Goal: Navigation & Orientation: Understand site structure

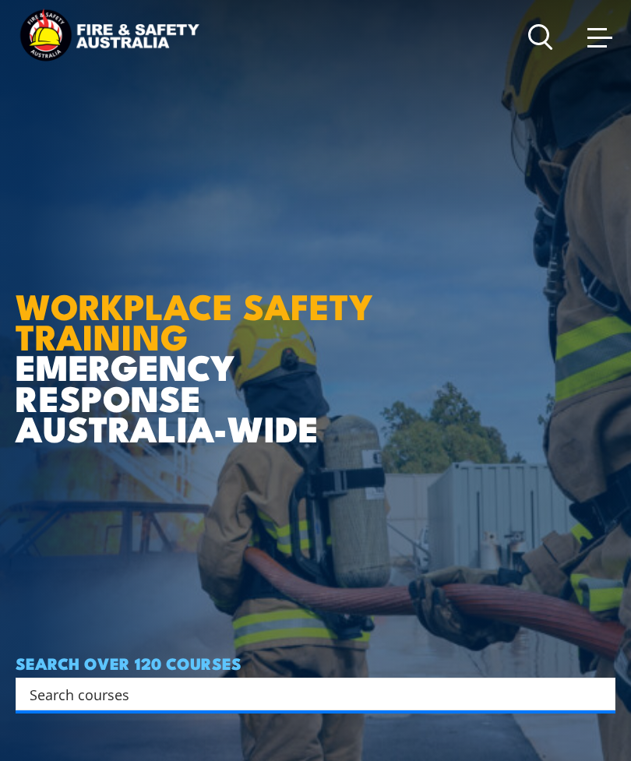
click at [589, 48] on link at bounding box center [599, 36] width 31 height 31
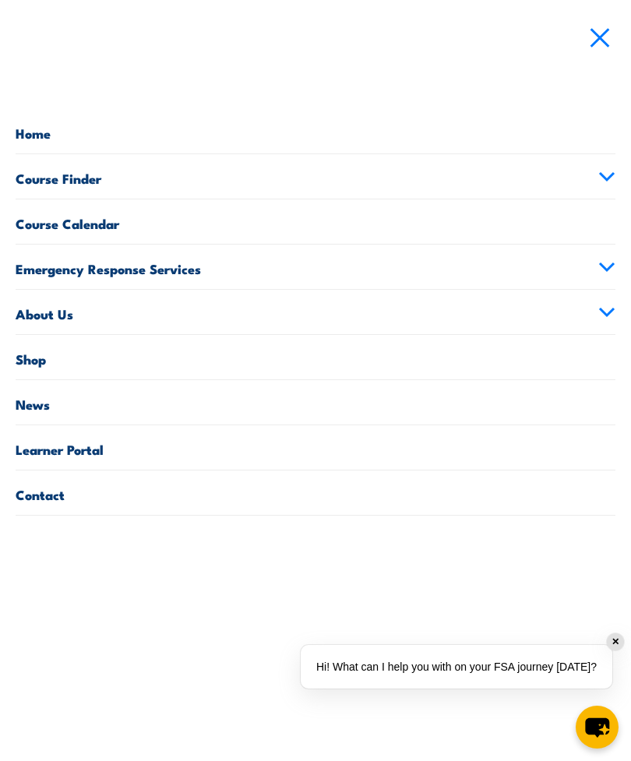
click at [591, 37] on span at bounding box center [599, 36] width 25 height 17
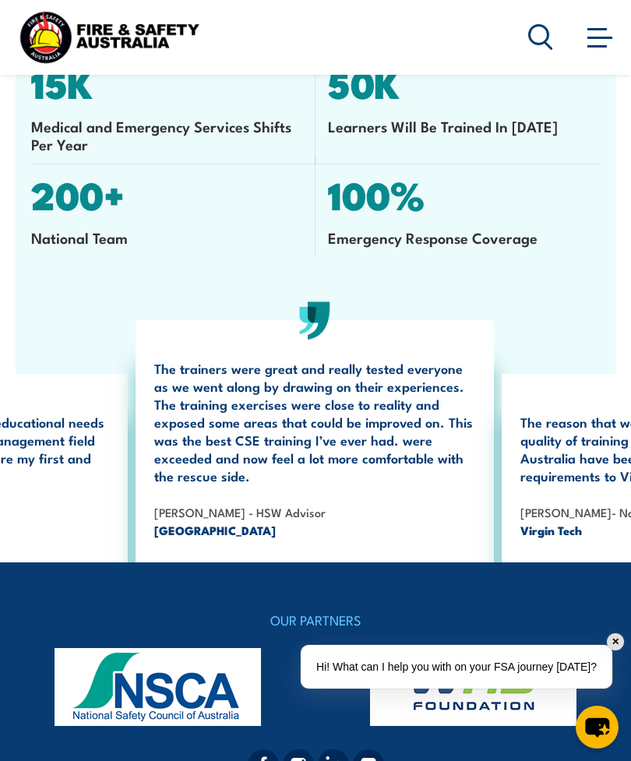
scroll to position [4358, 0]
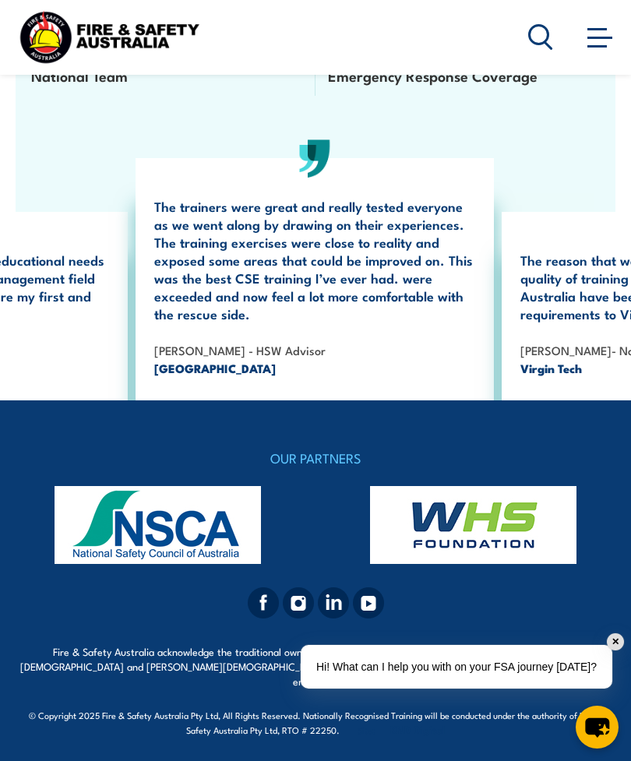
click at [615, 650] on div "✕" at bounding box center [615, 641] width 17 height 17
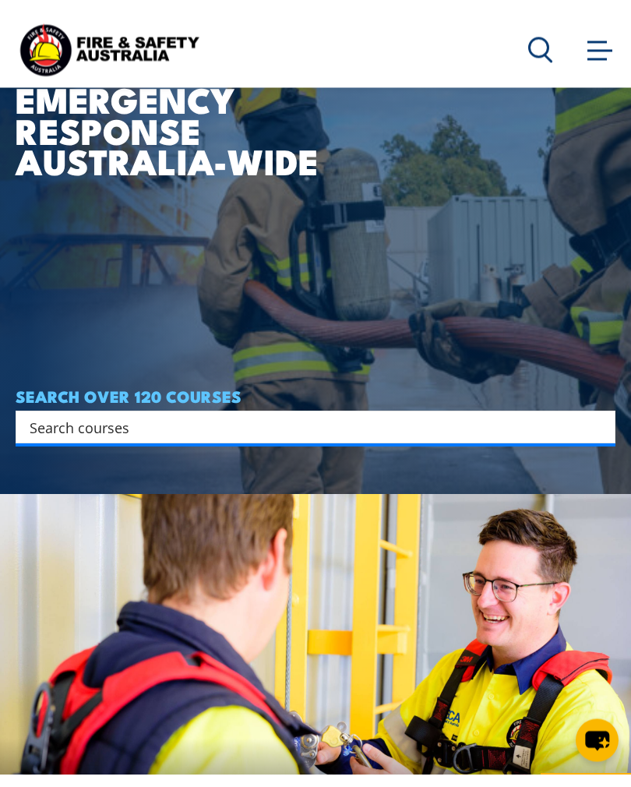
scroll to position [0, 0]
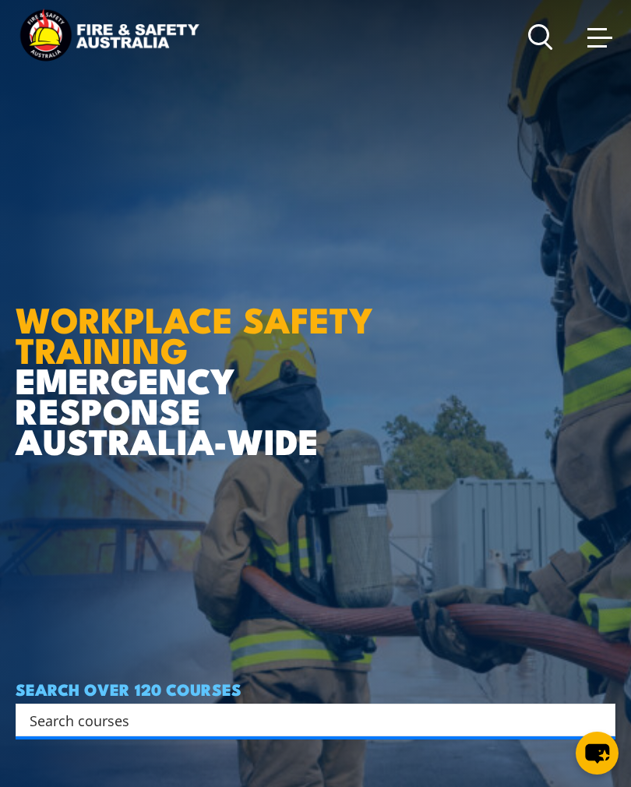
click at [596, 44] on span at bounding box center [599, 36] width 25 height 17
